Goal: Task Accomplishment & Management: Manage account settings

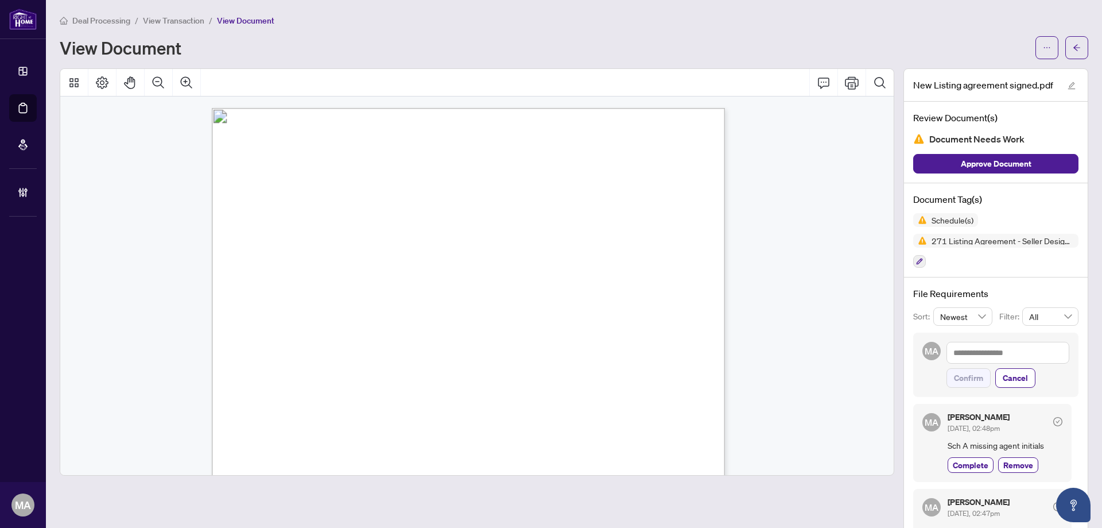
scroll to position [1311, 0]
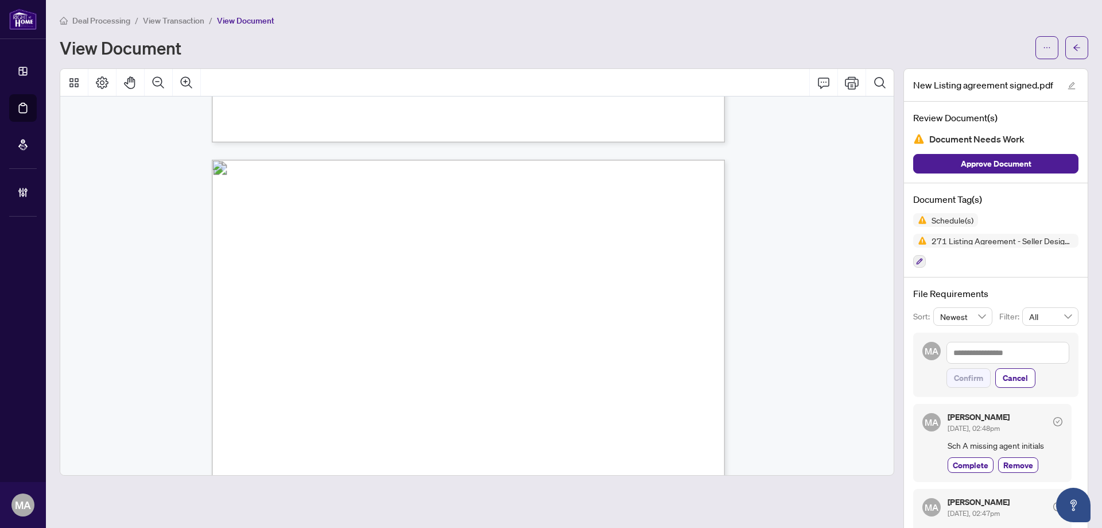
click at [111, 18] on span "Deal Processing" at bounding box center [101, 21] width 58 height 10
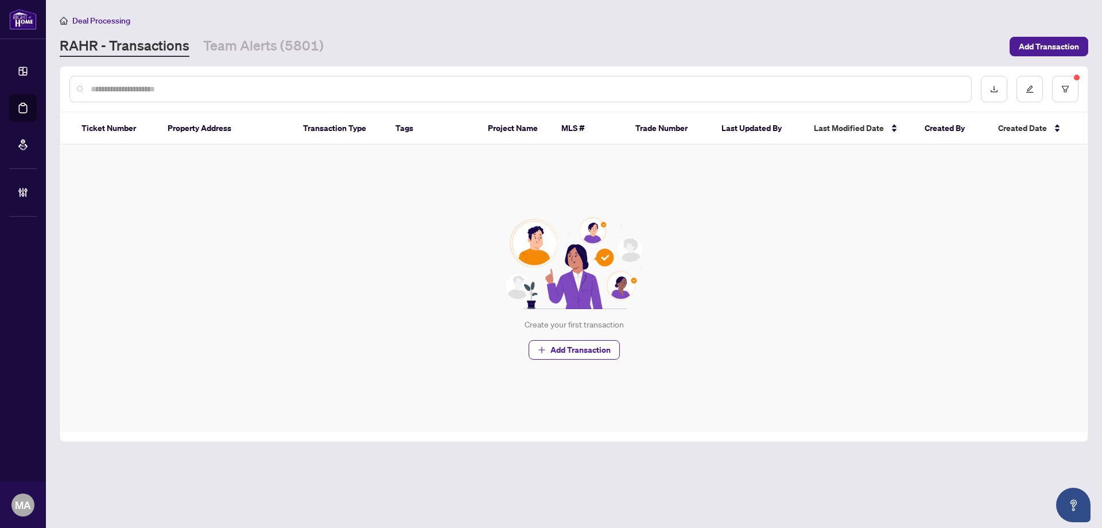
click at [1049, 85] on div at bounding box center [1030, 89] width 98 height 26
click at [1064, 88] on icon "filter" at bounding box center [1065, 89] width 7 height 6
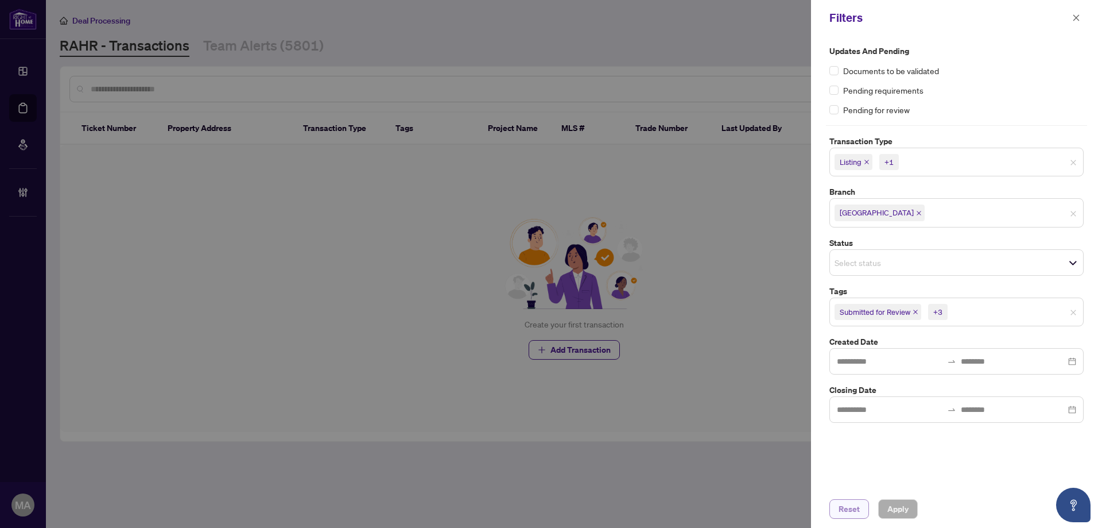
click at [847, 510] on span "Reset" at bounding box center [849, 508] width 21 height 18
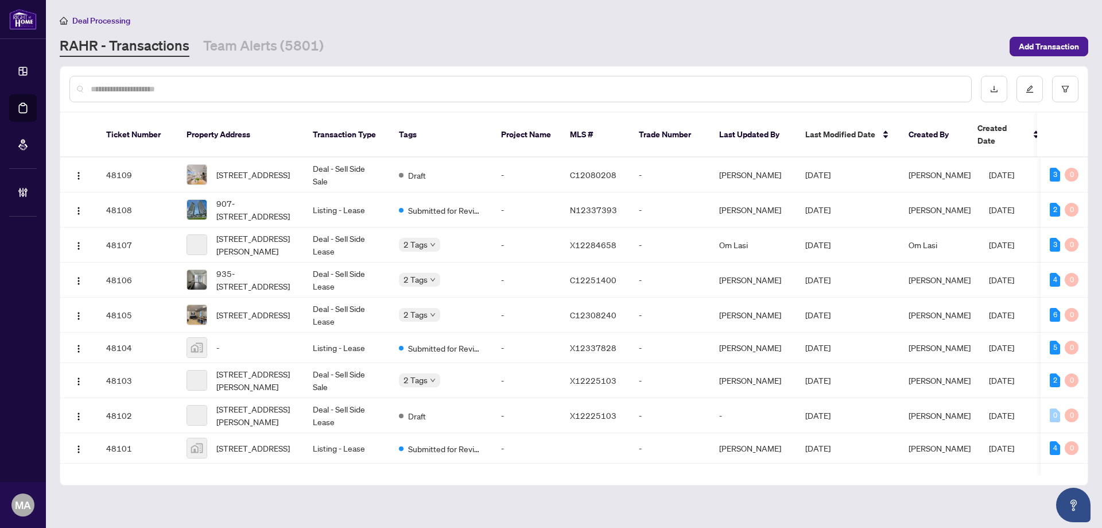
click at [889, 92] on input "text" at bounding box center [527, 89] width 872 height 13
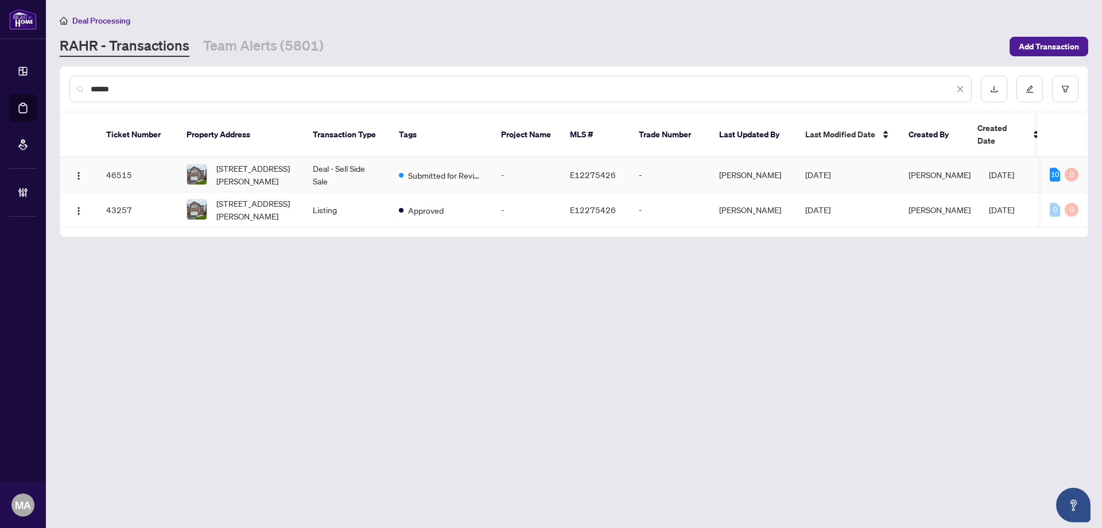
type input "******"
click at [288, 164] on span "[STREET_ADDRESS][PERSON_NAME]" at bounding box center [255, 174] width 78 height 25
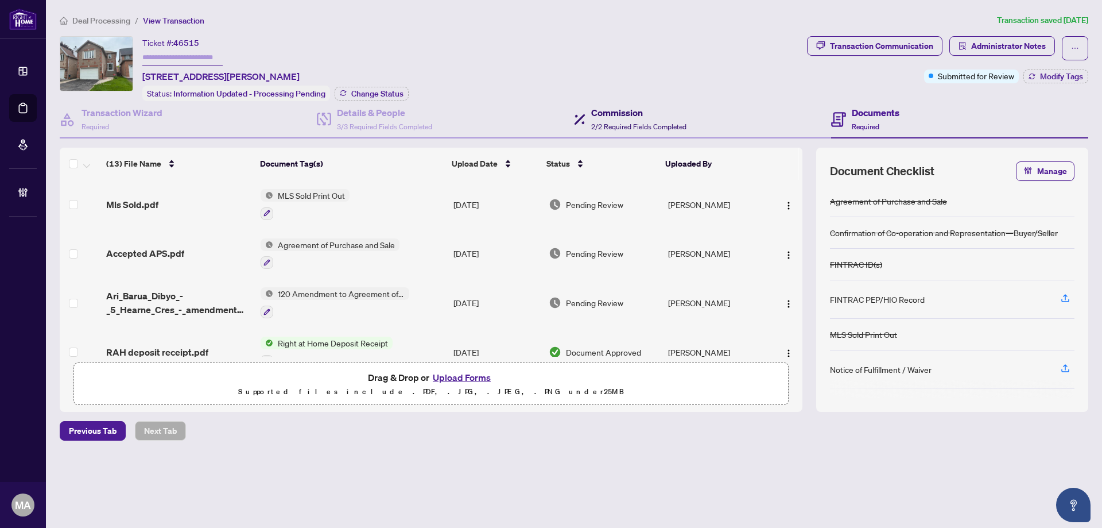
click at [637, 122] on span "2/2 Required Fields Completed" at bounding box center [638, 126] width 95 height 9
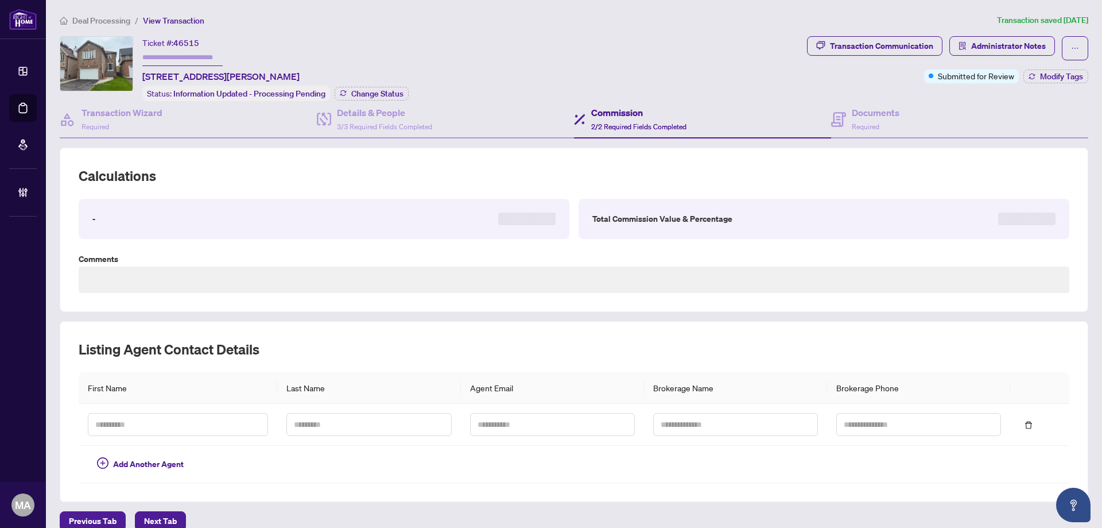
type textarea "********"
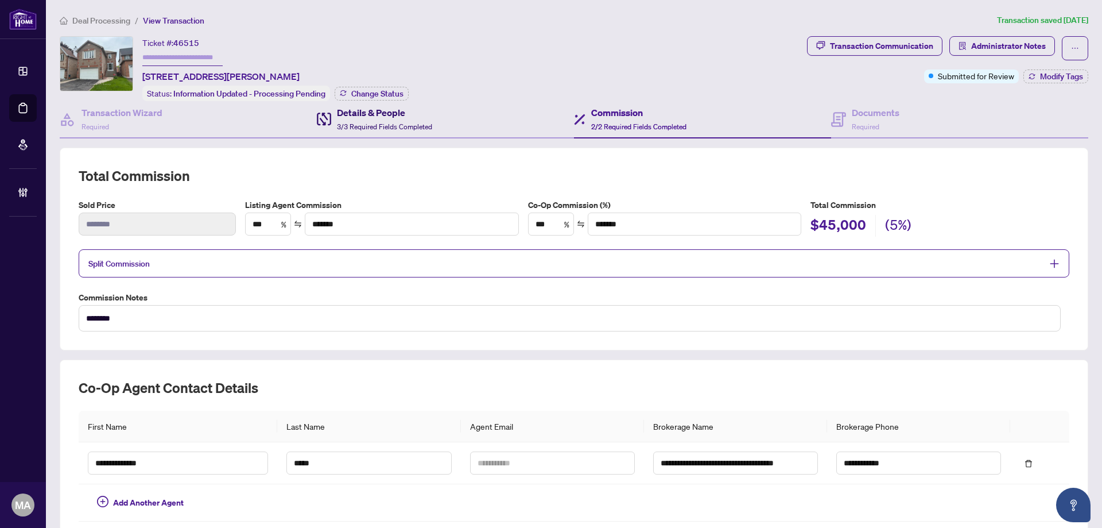
click at [367, 106] on h4 "Details & People" at bounding box center [384, 113] width 95 height 14
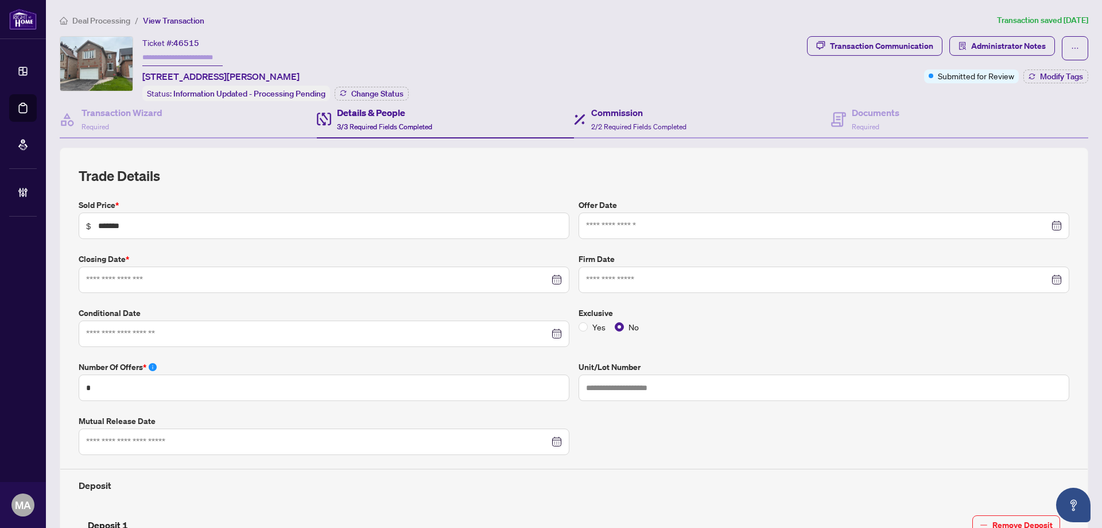
type input "**********"
click at [873, 117] on h4 "Documents" at bounding box center [876, 113] width 48 height 14
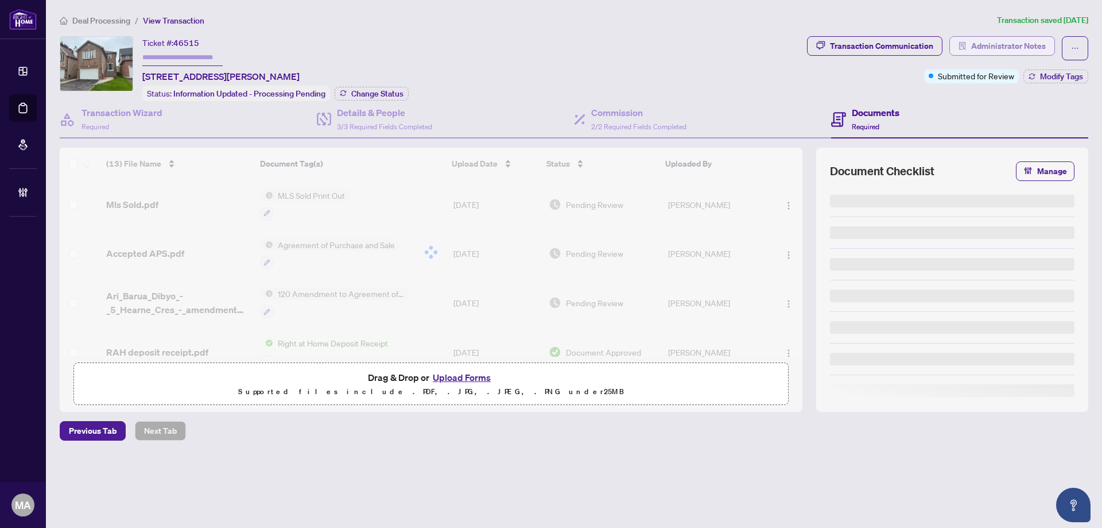
click at [1001, 47] on span "Administrator Notes" at bounding box center [1008, 46] width 75 height 18
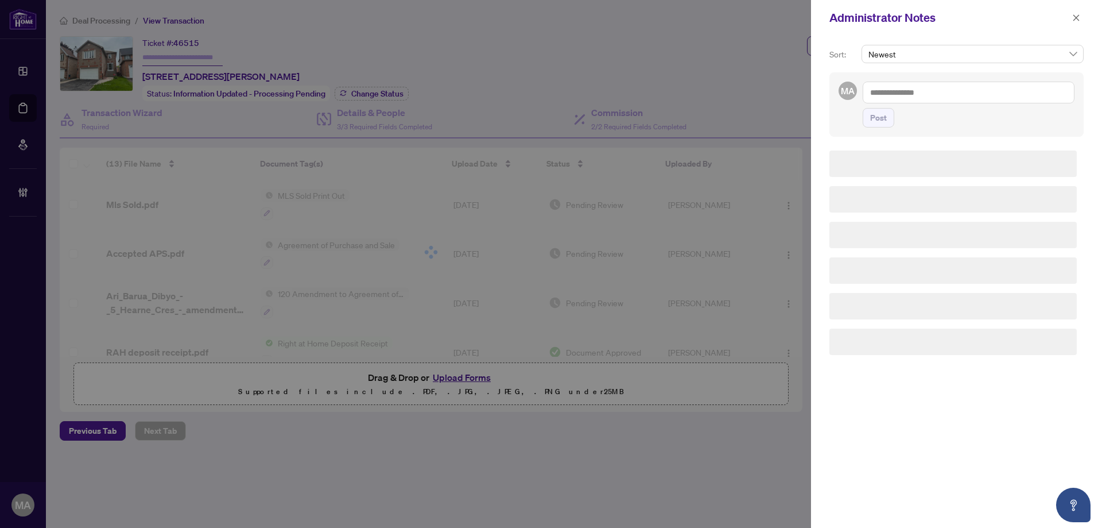
click at [990, 95] on textarea at bounding box center [969, 93] width 212 height 22
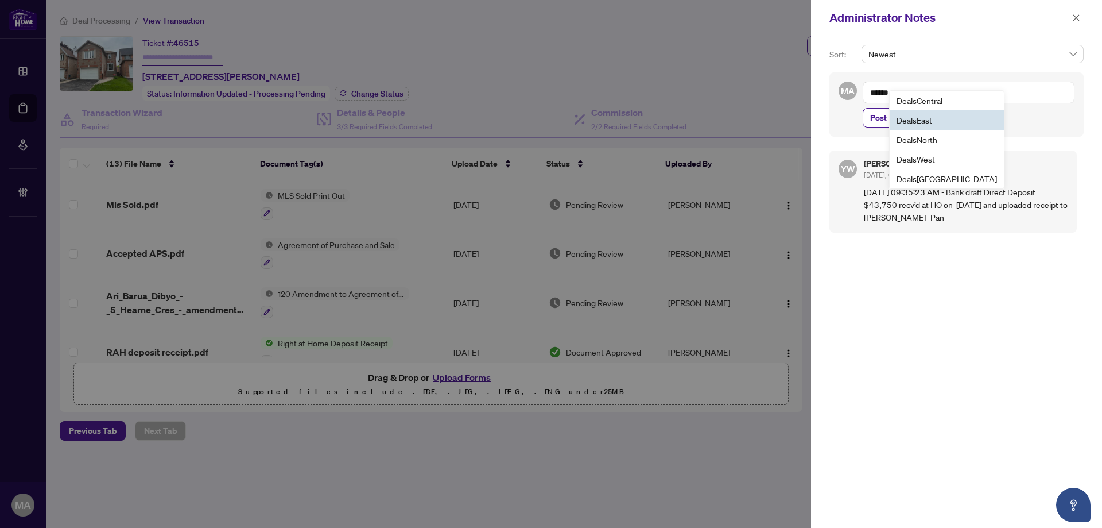
click at [913, 121] on b "Deals" at bounding box center [907, 120] width 20 height 10
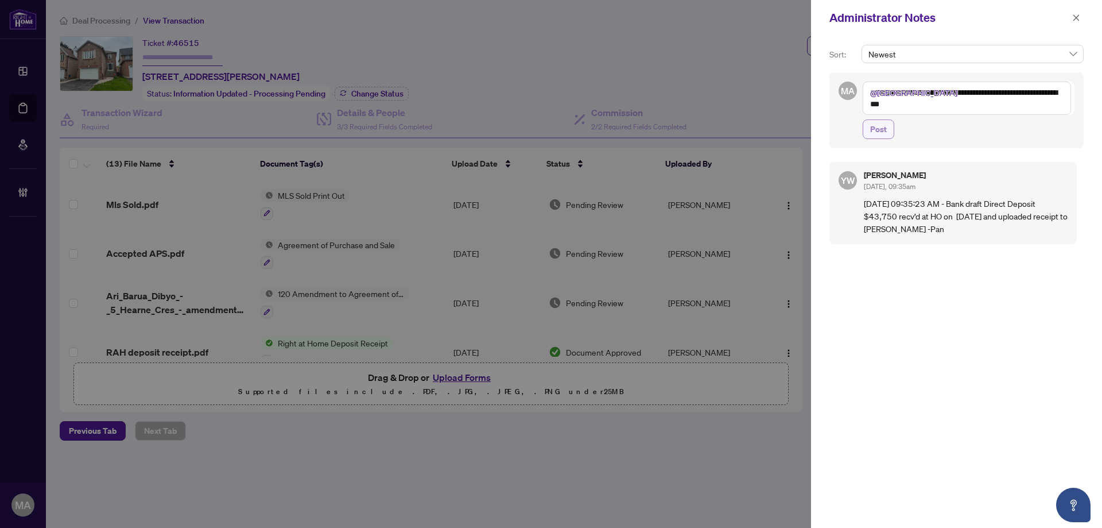
type textarea "**********"
click at [882, 121] on span "Post" at bounding box center [878, 129] width 17 height 18
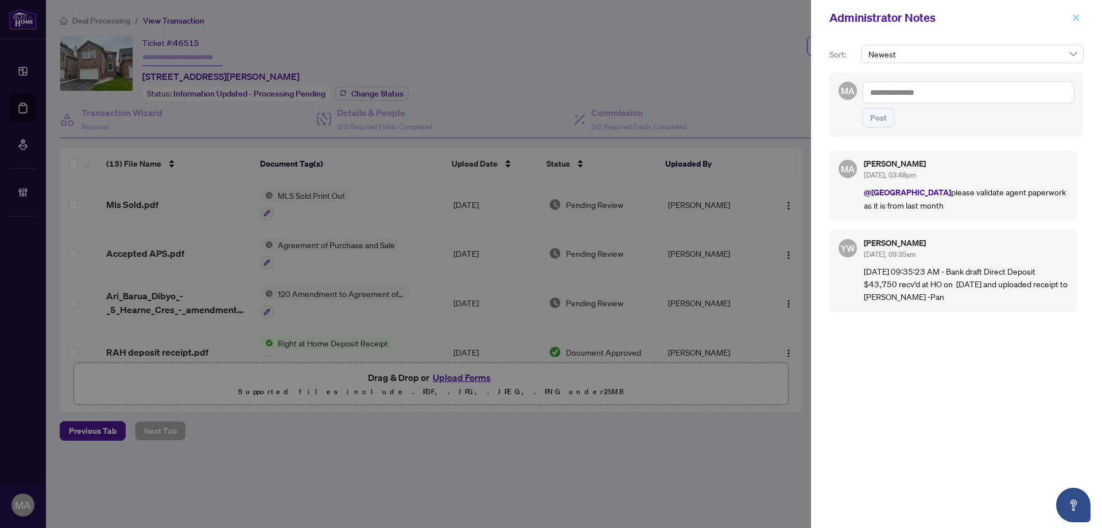
click at [1079, 15] on icon "close" at bounding box center [1076, 18] width 8 height 8
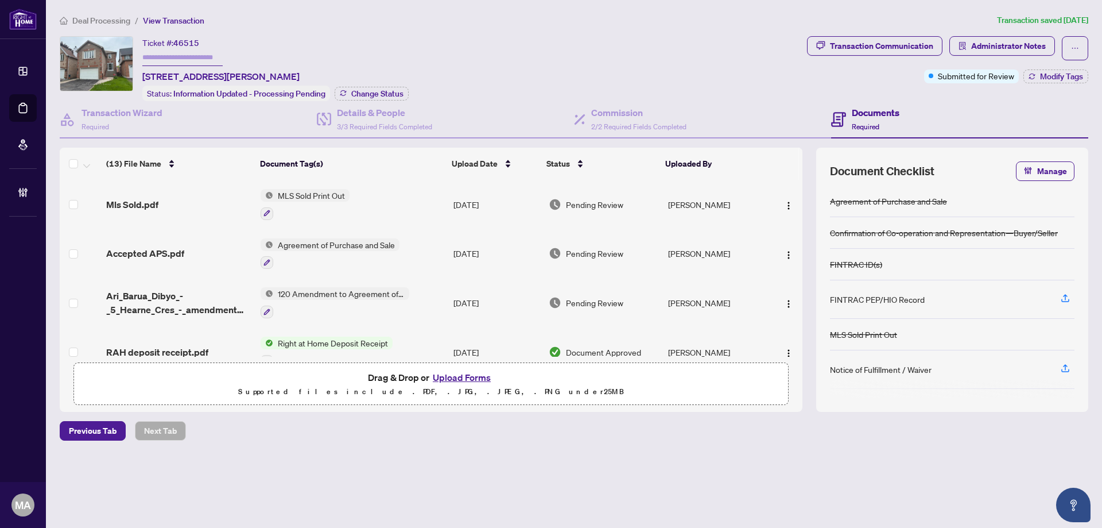
click at [93, 24] on span "Deal Processing" at bounding box center [101, 21] width 58 height 10
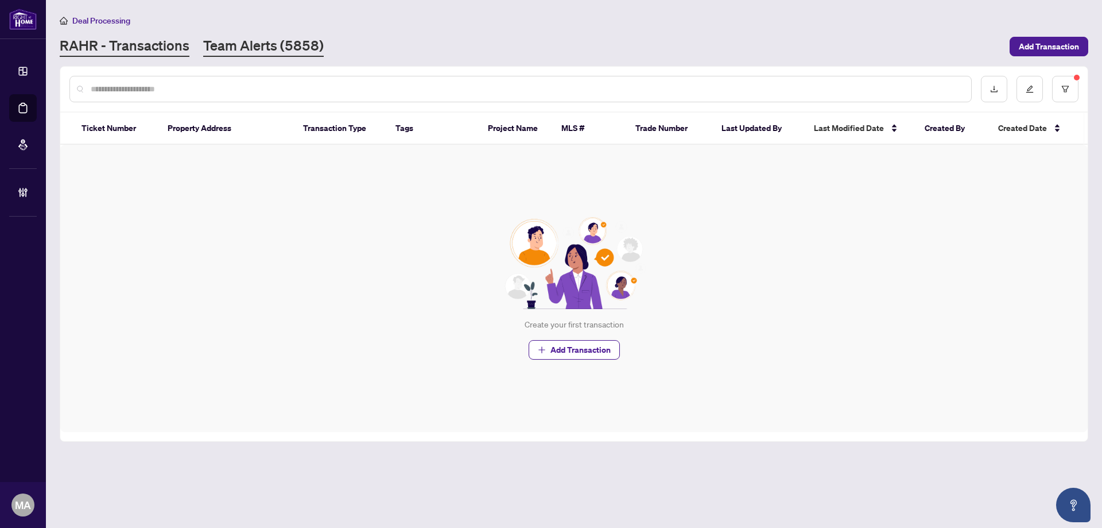
click at [276, 49] on link "Team Alerts (5858)" at bounding box center [263, 46] width 121 height 21
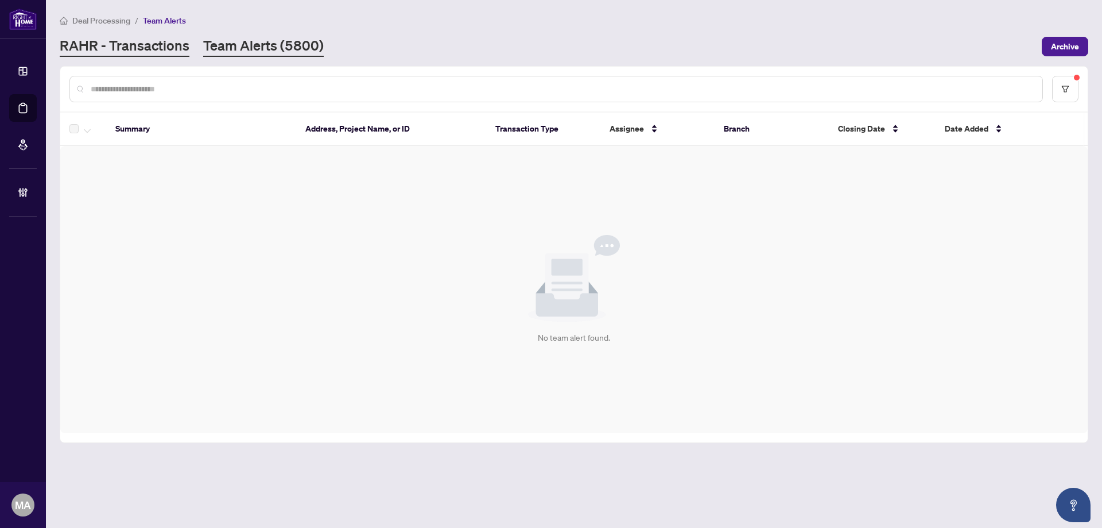
click at [184, 44] on link "RAHR - Transactions" at bounding box center [125, 46] width 130 height 21
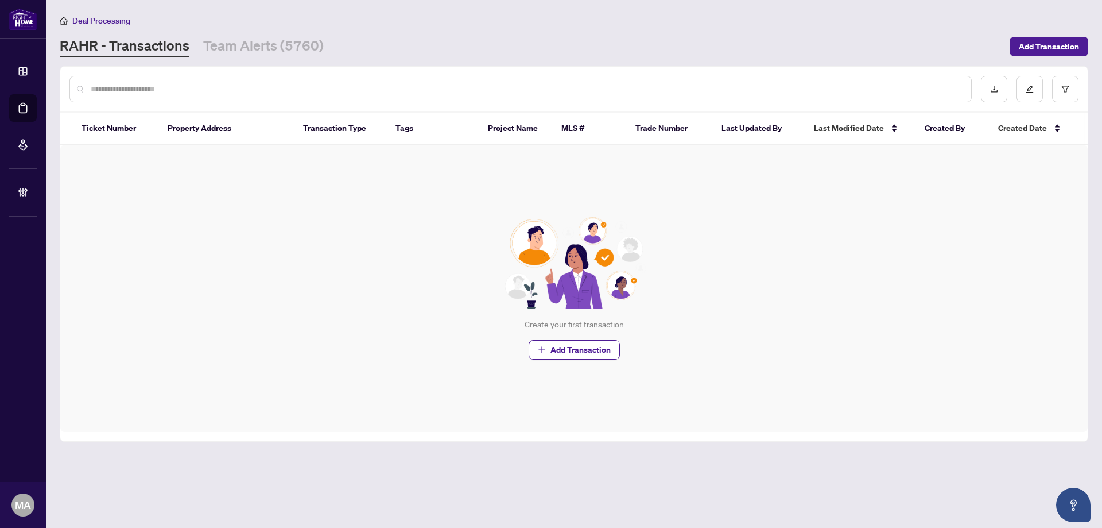
click at [710, 87] on input "text" at bounding box center [527, 89] width 872 height 13
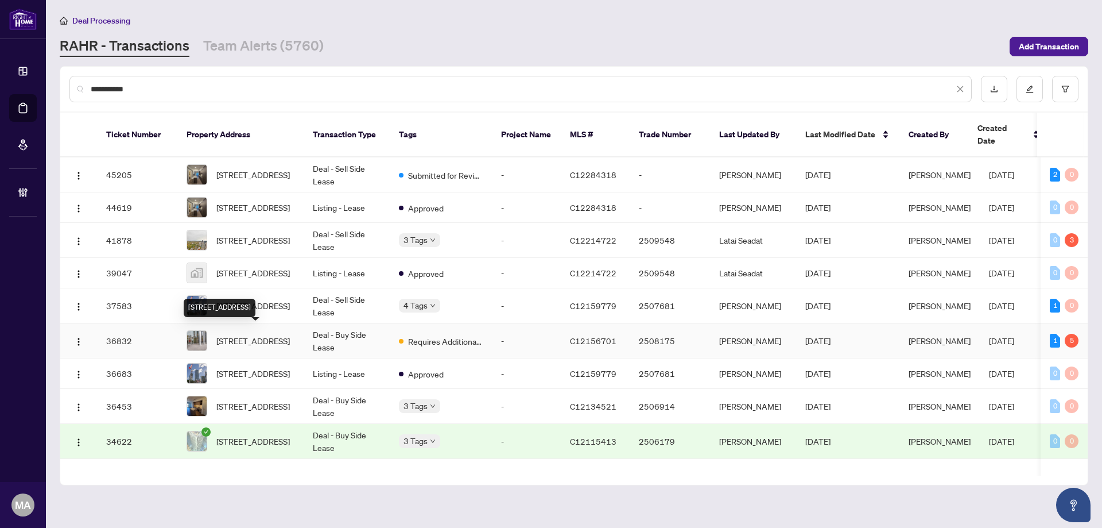
type input "**********"
click at [281, 336] on span "[STREET_ADDRESS]" at bounding box center [252, 340] width 73 height 13
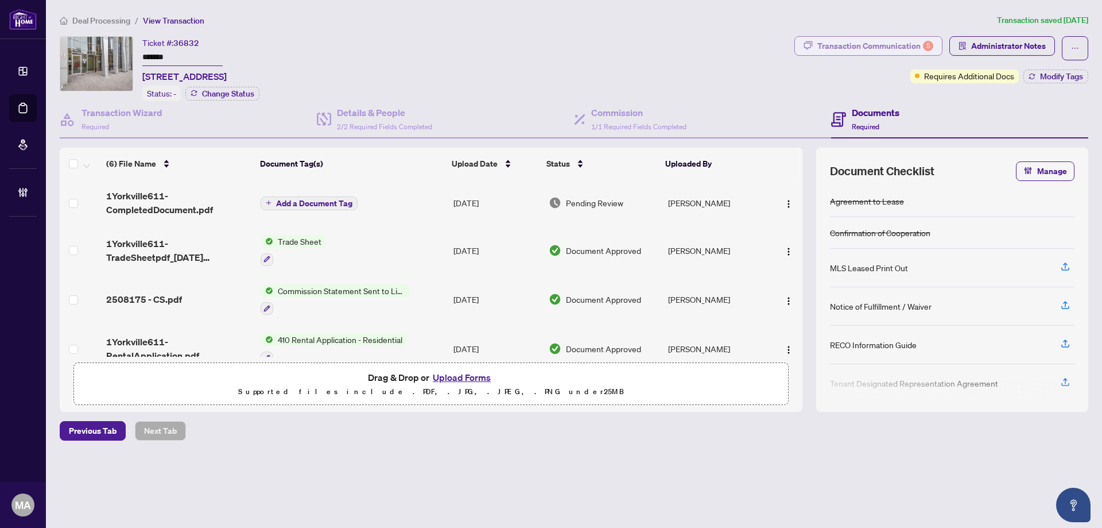
click at [854, 48] on div "Transaction Communication 5" at bounding box center [876, 46] width 116 height 18
type textarea "**********"
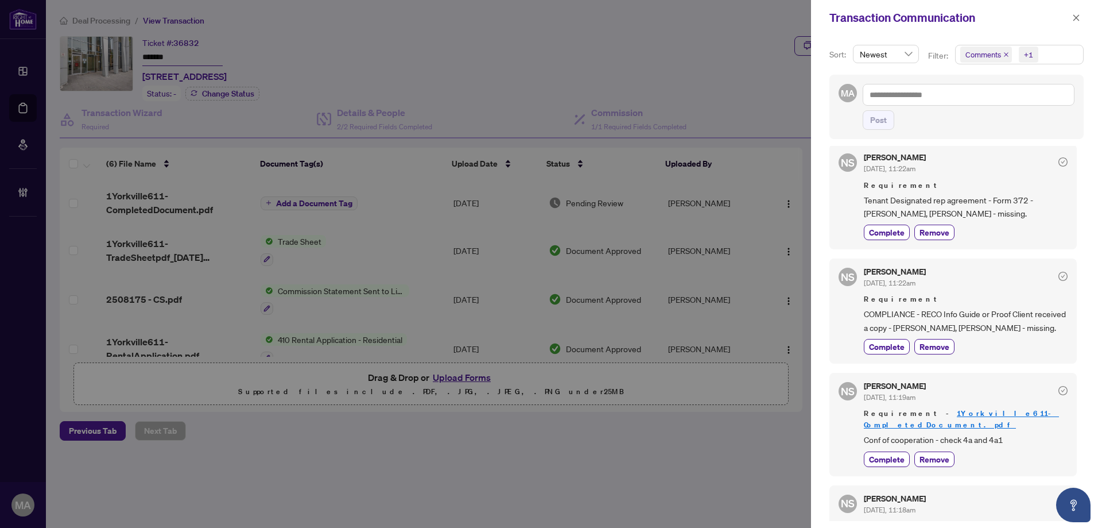
scroll to position [459, 0]
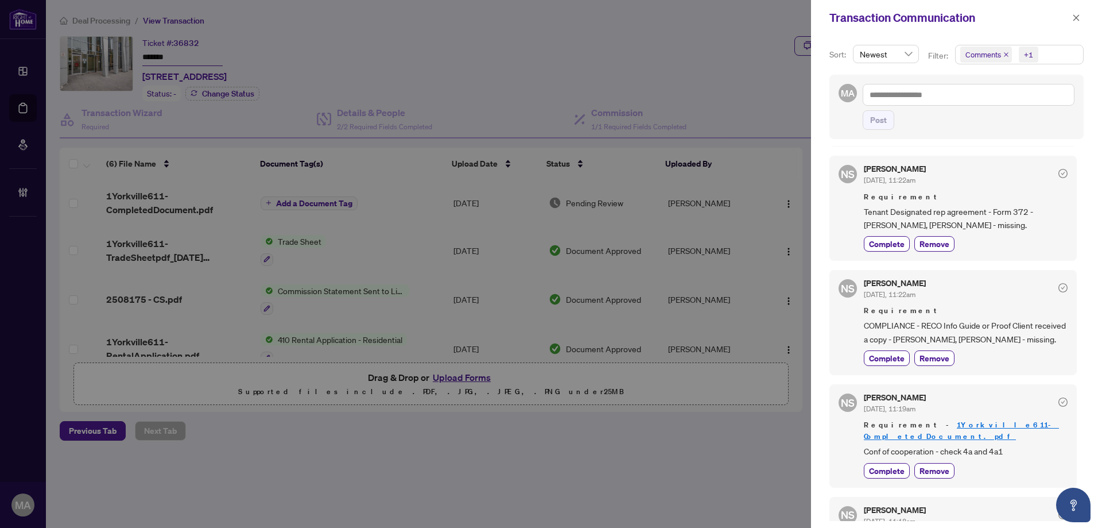
click at [1068, 18] on div "Transaction Communication" at bounding box center [949, 17] width 239 height 17
click at [1079, 19] on icon "close" at bounding box center [1076, 18] width 8 height 8
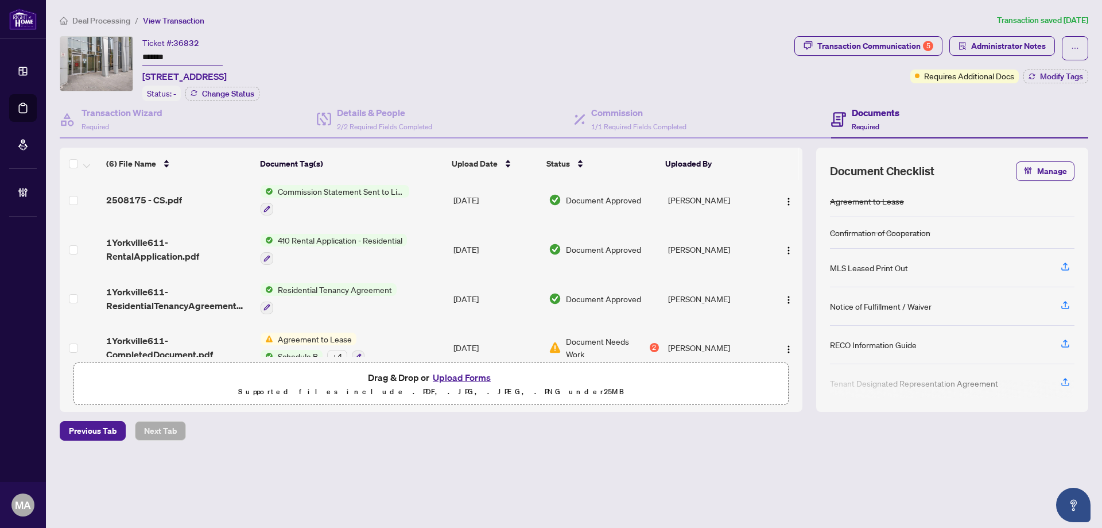
scroll to position [118, 0]
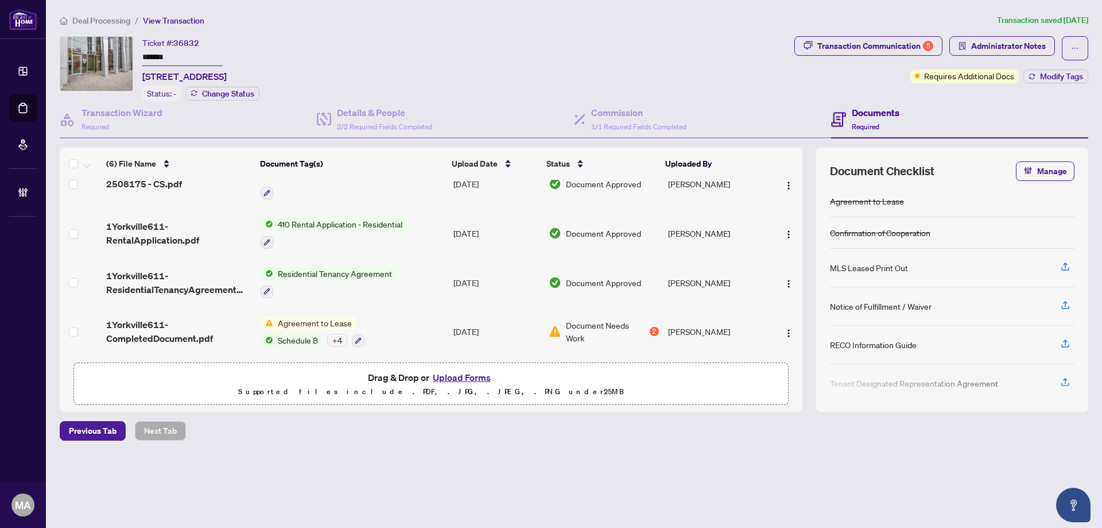
click at [162, 333] on span "1Yorkville611-CompletedDocument.pdf" at bounding box center [178, 331] width 145 height 28
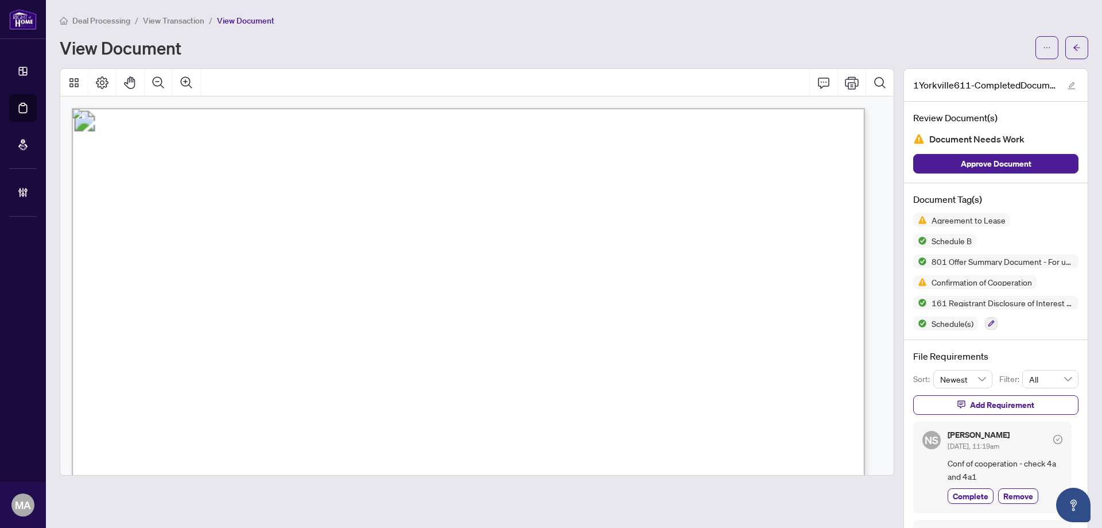
drag, startPoint x: 180, startPoint y: 274, endPoint x: 377, endPoint y: 286, distance: 197.3
click at [378, 272] on span "Christabel Faylinn, Yiran Wang" at bounding box center [279, 273] width 197 height 13
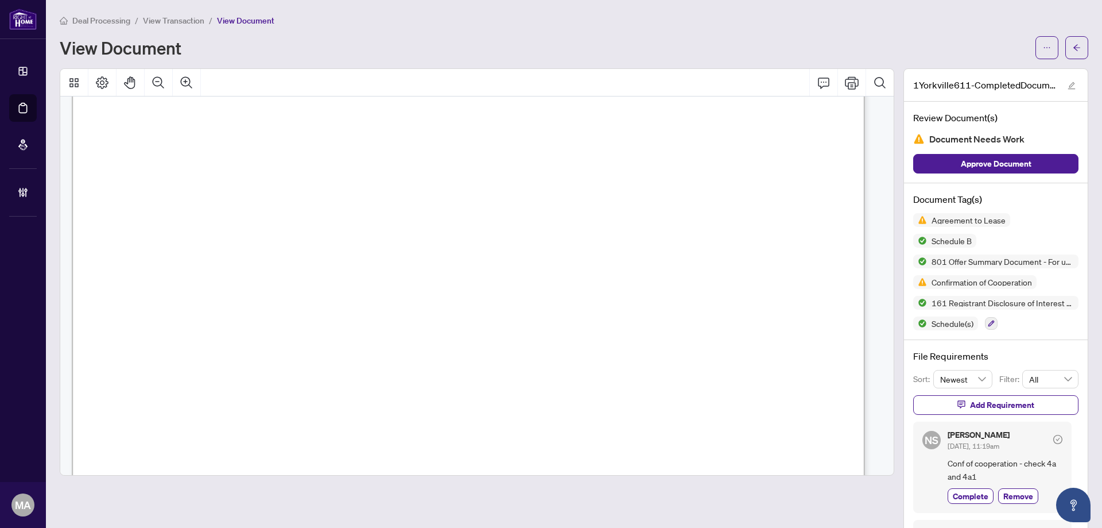
scroll to position [57, 0]
